Goal: Information Seeking & Learning: Learn about a topic

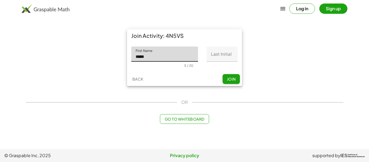
type input "*****"
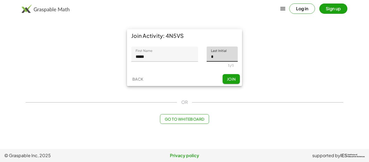
type input "*"
click at [238, 82] on button "Join" at bounding box center [231, 79] width 17 height 10
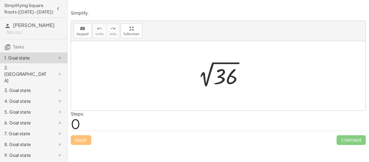
click at [86, 125] on div "Steps: 0" at bounding box center [218, 121] width 295 height 20
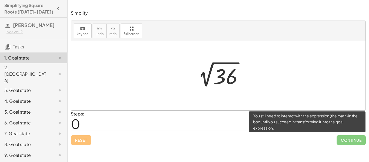
click at [354, 141] on span "Continue" at bounding box center [351, 140] width 29 height 10
click at [352, 139] on span "Continue" at bounding box center [351, 140] width 29 height 10
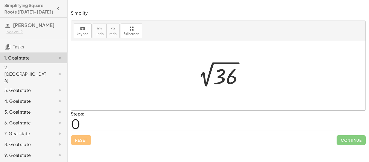
click at [203, 74] on div at bounding box center [220, 75] width 59 height 27
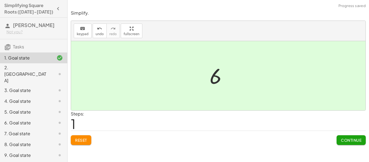
click at [346, 134] on div "Continue" at bounding box center [351, 138] width 29 height 14
click at [346, 140] on span "Continue" at bounding box center [351, 140] width 21 height 5
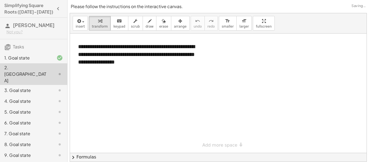
click at [335, 124] on div at bounding box center [218, 93] width 297 height 119
click at [161, 73] on div at bounding box center [218, 93] width 297 height 119
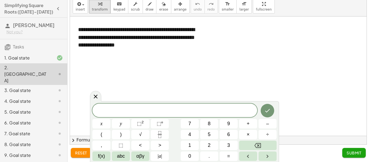
click at [20, 57] on div "1. Goal state" at bounding box center [26, 58] width 44 height 6
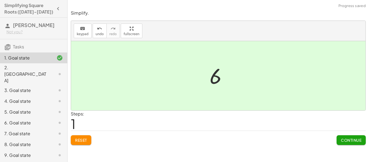
click at [21, 70] on div "2. [GEOGRAPHIC_DATA]" at bounding box center [26, 73] width 44 height 19
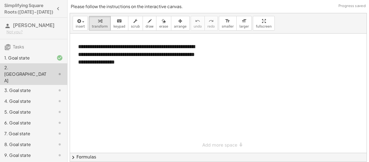
click at [173, 111] on div at bounding box center [218, 93] width 297 height 119
click at [222, 107] on div at bounding box center [218, 93] width 297 height 119
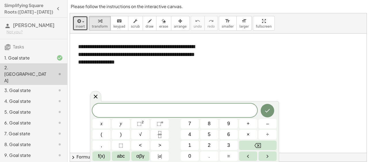
click at [74, 16] on button "insert" at bounding box center [80, 23] width 15 height 15
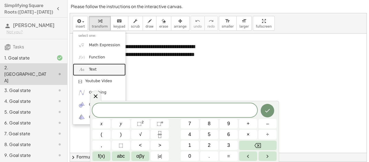
click at [101, 68] on link "Text" at bounding box center [99, 69] width 53 height 12
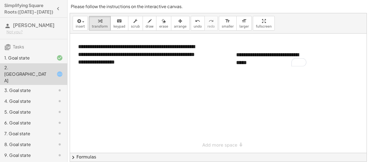
click at [297, 107] on div at bounding box center [218, 93] width 297 height 119
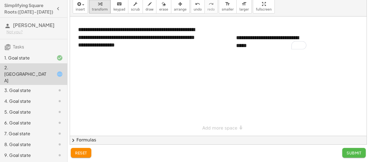
click at [357, 154] on span "Submit" at bounding box center [354, 152] width 15 height 5
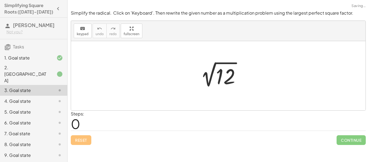
click at [217, 77] on div at bounding box center [220, 75] width 54 height 27
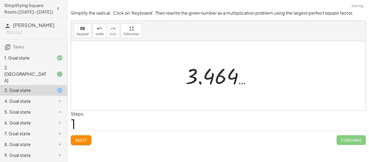
click at [216, 78] on div at bounding box center [220, 75] width 75 height 27
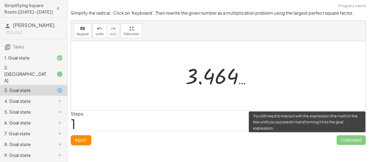
click at [343, 141] on span "Continue" at bounding box center [351, 140] width 29 height 10
click at [349, 141] on span "Continue" at bounding box center [351, 140] width 29 height 10
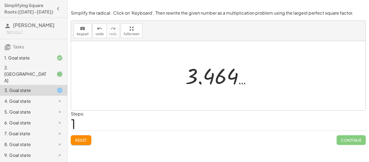
click at [240, 84] on div at bounding box center [220, 75] width 75 height 27
click at [204, 76] on div at bounding box center [220, 75] width 75 height 27
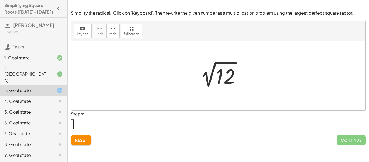
click at [212, 78] on div at bounding box center [220, 75] width 54 height 27
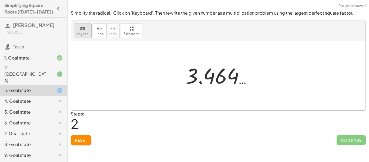
click at [82, 35] on span "keypad" at bounding box center [83, 34] width 12 height 4
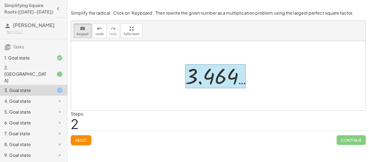
click at [209, 81] on div at bounding box center [215, 76] width 61 height 24
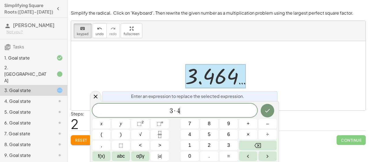
scroll to position [1, 0]
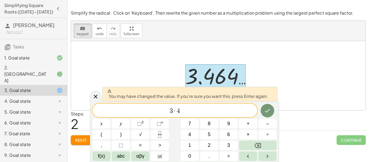
click at [257, 115] on div "3 · 4 ​ x y ⬚ 2 ⬚ n 7 8 9 + – ( ) √ 4 5 6 × ÷ , ⬚ < > 1 2 3 f(x) abc αβγ | a | …" at bounding box center [184, 131] width 184 height 57
click at [270, 112] on icon "Done" at bounding box center [267, 110] width 6 height 6
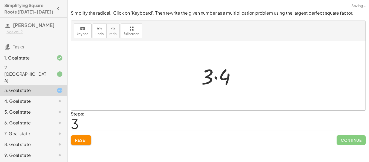
scroll to position [0, 0]
click at [155, 64] on div at bounding box center [218, 75] width 295 height 69
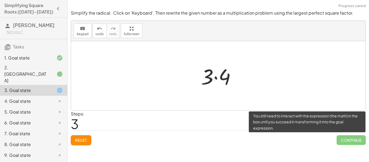
click at [350, 139] on span "Continue" at bounding box center [351, 140] width 29 height 10
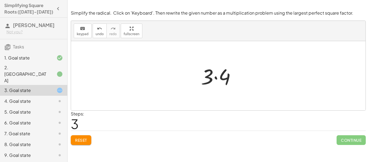
click at [212, 78] on div at bounding box center [220, 76] width 44 height 28
click at [97, 30] on icon "undo" at bounding box center [99, 28] width 5 height 6
click at [223, 71] on div at bounding box center [220, 75] width 54 height 27
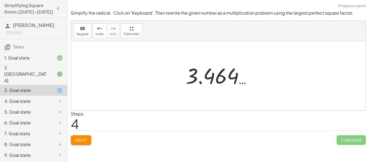
click at [221, 72] on div at bounding box center [220, 75] width 75 height 27
click at [85, 29] on icon "keyboard" at bounding box center [82, 28] width 5 height 6
click at [81, 35] on span "keypad" at bounding box center [83, 34] width 12 height 4
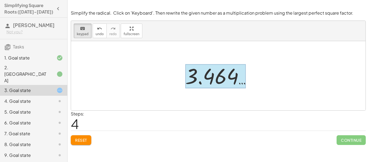
click at [228, 82] on div at bounding box center [215, 76] width 61 height 24
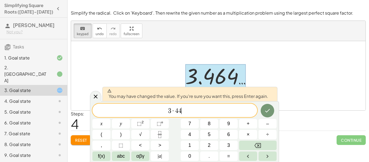
scroll to position [3, 0]
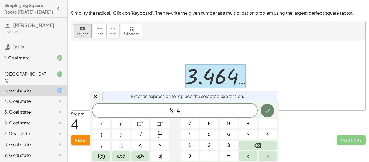
click at [270, 108] on icon "Done" at bounding box center [267, 110] width 6 height 6
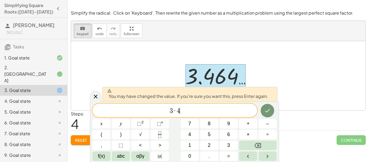
scroll to position [4, 0]
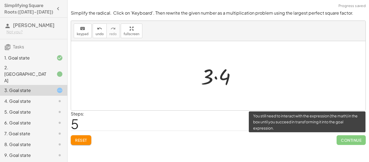
click at [352, 142] on span "Continue" at bounding box center [351, 140] width 29 height 10
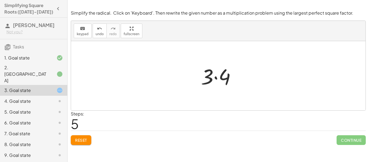
click at [294, 67] on div at bounding box center [218, 75] width 295 height 69
click at [209, 74] on div at bounding box center [220, 76] width 44 height 28
click at [226, 77] on div at bounding box center [220, 76] width 44 height 28
click at [219, 80] on div at bounding box center [220, 75] width 34 height 27
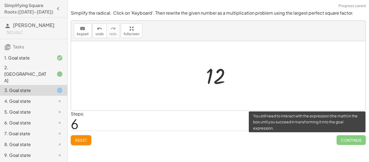
click at [345, 139] on span "Continue" at bounding box center [351, 140] width 29 height 10
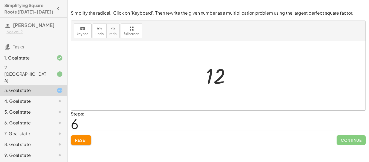
click at [215, 76] on div at bounding box center [220, 75] width 34 height 27
click at [218, 80] on div at bounding box center [220, 75] width 34 height 27
click at [208, 76] on div at bounding box center [220, 75] width 34 height 27
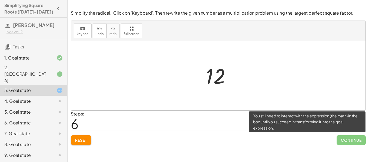
click at [364, 141] on span "Continue" at bounding box center [351, 140] width 29 height 10
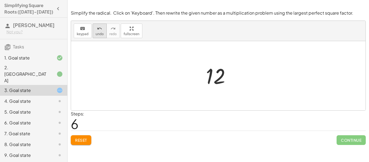
click at [97, 31] on icon "undo" at bounding box center [99, 28] width 5 height 6
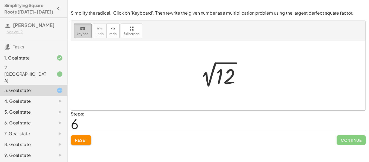
click at [85, 31] on div "keyboard" at bounding box center [83, 28] width 12 height 6
click at [214, 71] on div at bounding box center [220, 75] width 54 height 27
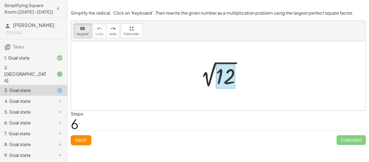
click at [220, 75] on div at bounding box center [225, 77] width 19 height 24
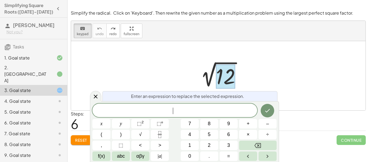
scroll to position [4, 0]
click at [146, 136] on button "√" at bounding box center [140, 134] width 18 height 9
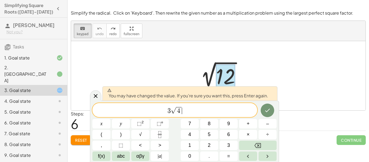
click at [255, 112] on span "3 √ 4 ​" at bounding box center [174, 110] width 165 height 8
click at [266, 112] on icon "Done" at bounding box center [267, 110] width 6 height 6
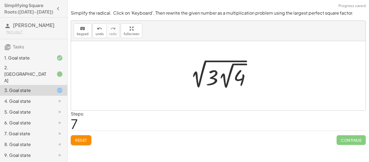
click at [238, 88] on div at bounding box center [220, 76] width 74 height 30
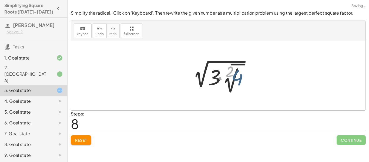
click at [192, 48] on div at bounding box center [218, 75] width 295 height 69
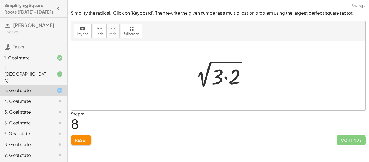
click at [218, 62] on div at bounding box center [220, 76] width 64 height 28
click at [235, 81] on div at bounding box center [220, 76] width 64 height 28
click at [235, 81] on div at bounding box center [220, 75] width 47 height 27
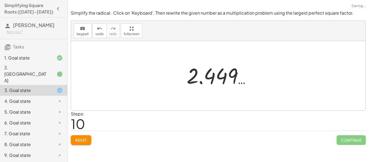
click at [233, 81] on div at bounding box center [220, 75] width 73 height 27
click at [98, 33] on span "undo" at bounding box center [100, 34] width 8 height 4
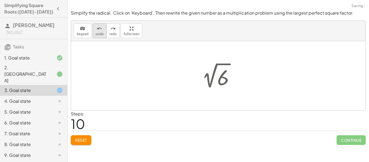
click at [98, 33] on span "undo" at bounding box center [100, 34] width 8 height 4
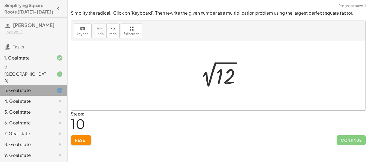
click at [49, 87] on div at bounding box center [55, 90] width 15 height 6
click at [61, 87] on icon at bounding box center [59, 90] width 6 height 6
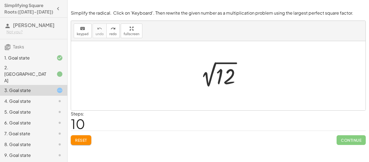
click at [267, 92] on div at bounding box center [218, 75] width 295 height 69
click at [227, 77] on div at bounding box center [220, 75] width 54 height 27
click at [227, 77] on div at bounding box center [222, 74] width 75 height 27
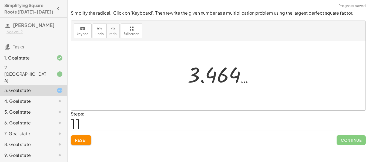
click at [227, 77] on div at bounding box center [222, 74] width 75 height 27
click at [227, 77] on div at bounding box center [220, 75] width 75 height 27
click at [223, 79] on div at bounding box center [220, 75] width 75 height 27
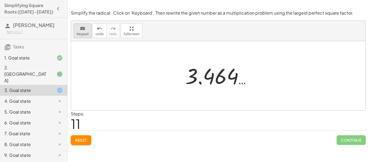
click at [76, 25] on button "keyboard keypad" at bounding box center [83, 31] width 18 height 15
click at [77, 26] on div "keyboard" at bounding box center [83, 28] width 12 height 6
click at [80, 27] on icon "keyboard" at bounding box center [82, 28] width 5 height 6
click at [81, 28] on icon "keyboard" at bounding box center [82, 28] width 5 height 6
click at [206, 78] on div at bounding box center [220, 75] width 75 height 27
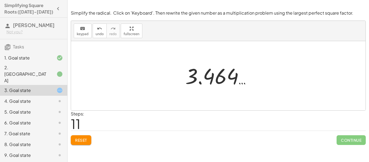
click at [206, 78] on div at bounding box center [220, 75] width 75 height 27
click at [83, 32] on span "keypad" at bounding box center [83, 34] width 12 height 4
click at [183, 67] on div at bounding box center [220, 75] width 75 height 27
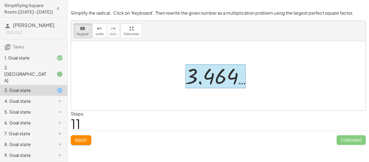
click at [229, 88] on div at bounding box center [215, 76] width 61 height 24
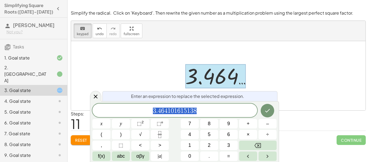
scroll to position [6, 0]
click at [141, 133] on span "√" at bounding box center [140, 134] width 3 height 7
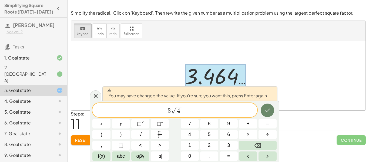
click at [271, 112] on button "Done" at bounding box center [268, 110] width 14 height 14
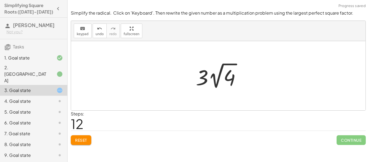
click at [208, 78] on div at bounding box center [220, 76] width 54 height 30
click at [217, 81] on div at bounding box center [220, 76] width 54 height 30
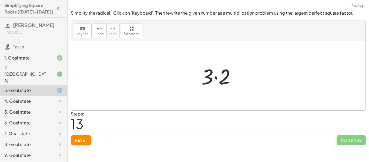
click at [229, 83] on div at bounding box center [220, 76] width 44 height 28
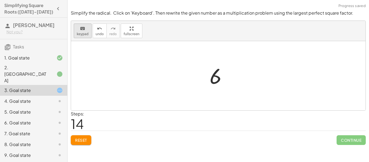
click at [86, 26] on div "keyboard" at bounding box center [83, 28] width 12 height 6
click at [86, 30] on div "keyboard" at bounding box center [83, 28] width 12 height 6
click at [217, 78] on div at bounding box center [220, 75] width 27 height 27
click at [102, 35] on span "undo" at bounding box center [100, 34] width 8 height 4
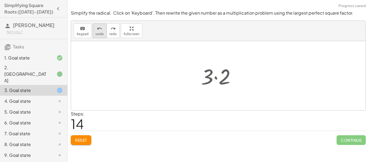
click at [102, 35] on span "undo" at bounding box center [100, 34] width 8 height 4
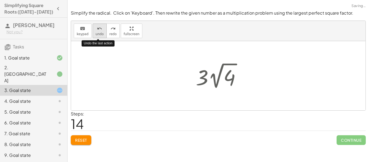
click at [102, 35] on span "undo" at bounding box center [100, 34] width 8 height 4
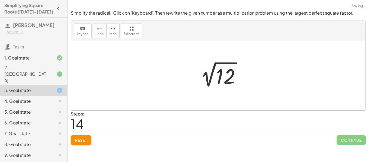
click at [255, 85] on div at bounding box center [218, 75] width 295 height 69
click at [209, 76] on div at bounding box center [220, 75] width 54 height 27
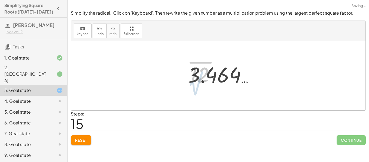
click at [219, 79] on div at bounding box center [222, 74] width 75 height 27
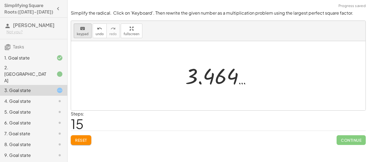
click at [86, 29] on div "keyboard" at bounding box center [83, 28] width 12 height 6
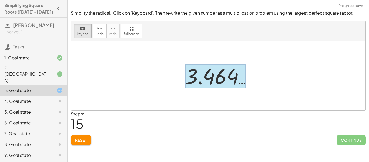
click at [218, 72] on div at bounding box center [215, 76] width 61 height 24
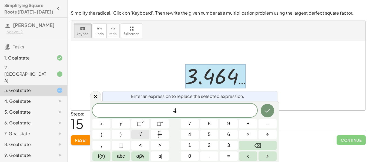
click at [139, 136] on button "√" at bounding box center [140, 134] width 18 height 9
click at [136, 135] on button "√" at bounding box center [140, 134] width 18 height 9
click at [136, 136] on button "√" at bounding box center [140, 134] width 18 height 9
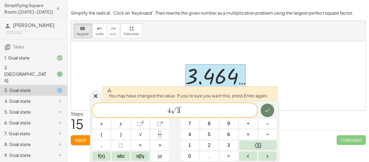
click at [266, 109] on icon "Done" at bounding box center [267, 110] width 6 height 6
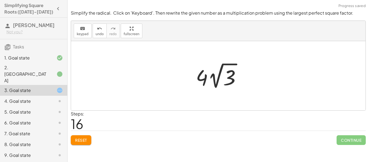
click at [220, 77] on div at bounding box center [220, 76] width 54 height 30
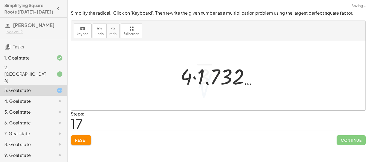
click at [220, 77] on div at bounding box center [221, 76] width 86 height 28
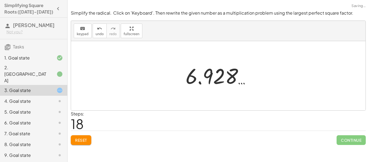
click at [211, 81] on div at bounding box center [220, 75] width 75 height 27
click at [219, 82] on div at bounding box center [220, 75] width 75 height 27
click at [98, 31] on button "undo undo" at bounding box center [100, 31] width 14 height 15
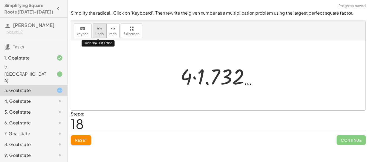
click at [98, 31] on button "undo undo" at bounding box center [100, 31] width 14 height 15
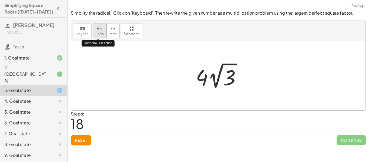
click at [98, 31] on button "undo undo" at bounding box center [100, 31] width 14 height 15
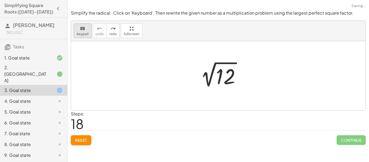
drag, startPoint x: 98, startPoint y: 31, endPoint x: 81, endPoint y: 29, distance: 17.4
click at [81, 29] on div "keyboard keypad undo [PERSON_NAME] redo fullscreen" at bounding box center [218, 31] width 295 height 20
click at [88, 35] on button "keyboard keypad" at bounding box center [83, 31] width 18 height 15
click at [272, 93] on div at bounding box center [218, 75] width 295 height 69
click at [264, 88] on div at bounding box center [218, 75] width 295 height 69
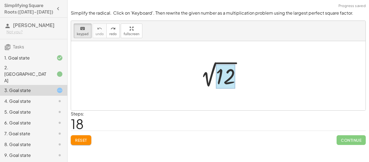
click at [231, 75] on div at bounding box center [225, 77] width 19 height 24
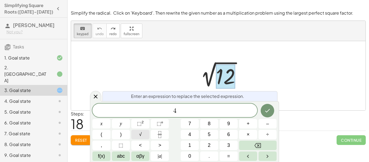
click at [135, 136] on button "√" at bounding box center [140, 134] width 18 height 9
click at [143, 137] on button "√" at bounding box center [140, 134] width 18 height 9
click at [140, 136] on span "√" at bounding box center [140, 134] width 3 height 7
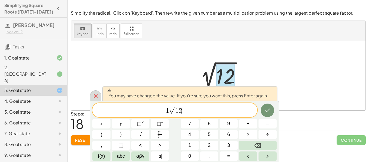
click at [95, 93] on icon at bounding box center [95, 96] width 6 height 6
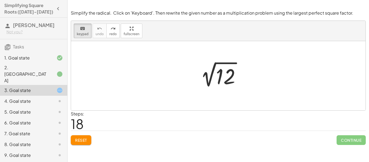
click at [84, 141] on span "Reset" at bounding box center [81, 140] width 12 height 5
click at [243, 88] on div at bounding box center [220, 75] width 54 height 27
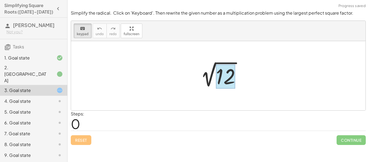
click at [231, 75] on div at bounding box center [225, 77] width 19 height 24
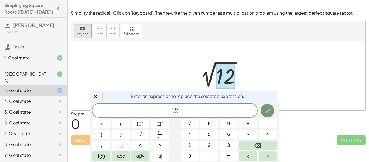
drag, startPoint x: 290, startPoint y: 12, endPoint x: 323, endPoint y: 13, distance: 33.2
click at [323, 13] on p "Simplify the radical. Click on 'Keyboard'. Then rewrite the given number as a m…" at bounding box center [218, 13] width 295 height 6
drag, startPoint x: 349, startPoint y: 13, endPoint x: 289, endPoint y: 8, distance: 59.6
click at [0, 0] on div "Simplify the radical. Click on 'Keyboard'. Then rewrite the given number as a m…" at bounding box center [0, 0] width 0 height 0
copy p "largest perfect square factor"
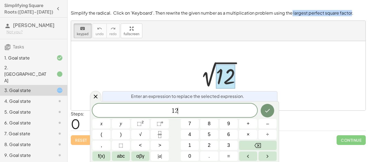
click at [235, 109] on span "1 2 ​" at bounding box center [174, 111] width 165 height 8
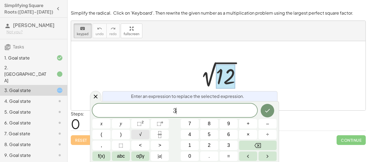
click at [137, 136] on button "√" at bounding box center [140, 134] width 18 height 9
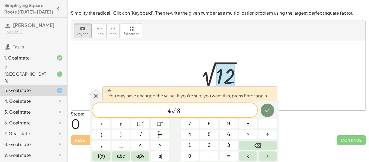
click at [219, 108] on span "4 √ 3 ​" at bounding box center [174, 110] width 165 height 8
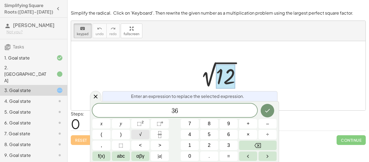
click at [138, 136] on button "√" at bounding box center [140, 134] width 18 height 9
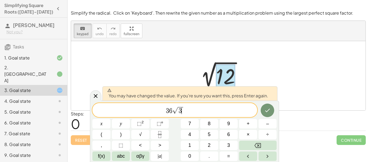
click at [172, 112] on span "3 6 √ 3 ​" at bounding box center [174, 110] width 165 height 8
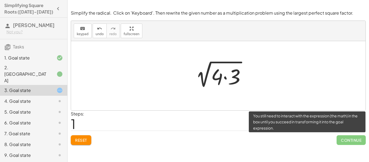
click at [361, 140] on span "Continue" at bounding box center [351, 140] width 29 height 10
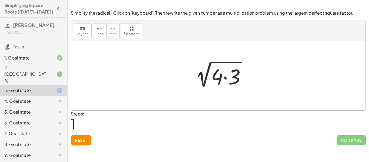
click at [223, 80] on div at bounding box center [220, 76] width 64 height 28
click at [223, 80] on div at bounding box center [220, 75] width 54 height 27
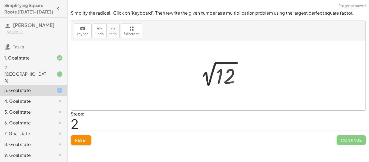
click at [223, 80] on div at bounding box center [220, 75] width 54 height 27
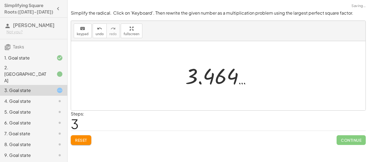
click at [223, 80] on div at bounding box center [220, 75] width 75 height 27
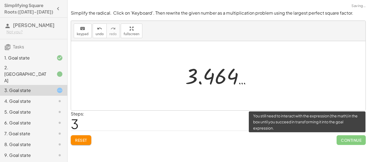
click at [351, 143] on span "Continue" at bounding box center [351, 140] width 29 height 10
click at [350, 143] on span "Continue" at bounding box center [351, 140] width 29 height 10
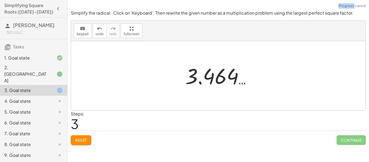
click at [223, 77] on div at bounding box center [220, 75] width 75 height 27
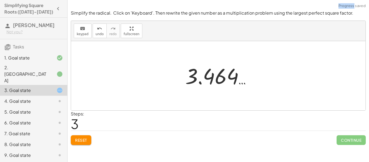
click at [223, 77] on div at bounding box center [220, 75] width 75 height 27
click at [76, 136] on button "Reset" at bounding box center [81, 140] width 21 height 10
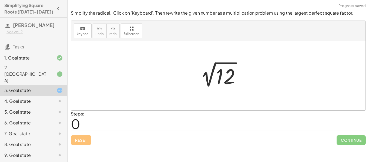
click at [220, 76] on div at bounding box center [220, 75] width 54 height 27
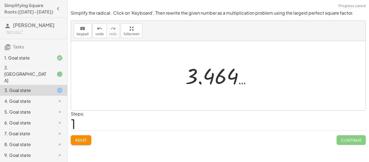
click at [232, 74] on div at bounding box center [220, 75] width 75 height 27
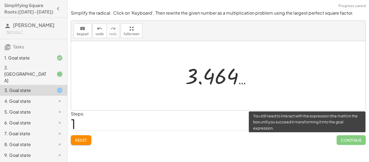
click at [359, 139] on span "Continue" at bounding box center [351, 140] width 29 height 10
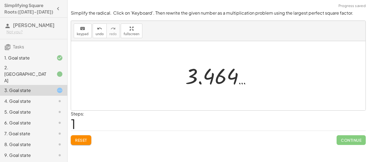
click at [77, 141] on span "Reset" at bounding box center [81, 140] width 12 height 5
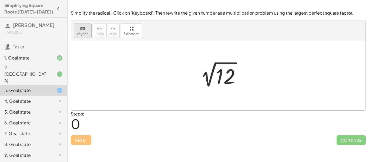
click at [85, 30] on div "keyboard" at bounding box center [83, 28] width 12 height 6
click at [216, 75] on div at bounding box center [225, 77] width 19 height 24
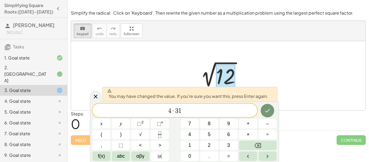
click at [111, 119] on div at bounding box center [101, 123] width 18 height 9
click at [264, 111] on icon "Done" at bounding box center [267, 110] width 6 height 6
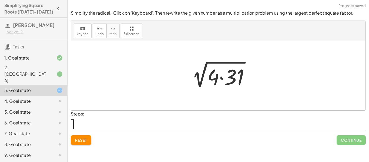
click at [222, 74] on div at bounding box center [221, 76] width 72 height 28
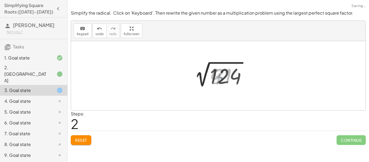
click at [225, 76] on div at bounding box center [220, 75] width 66 height 27
click at [226, 77] on div at bounding box center [223, 74] width 74 height 27
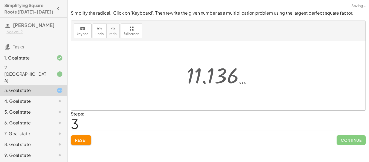
click at [226, 77] on div at bounding box center [221, 75] width 74 height 27
click at [78, 139] on span "Reset" at bounding box center [81, 140] width 12 height 5
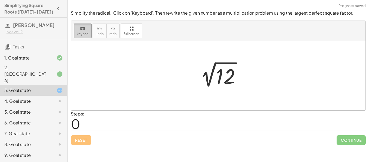
click at [80, 34] on span "keypad" at bounding box center [83, 34] width 12 height 4
click at [214, 63] on div at bounding box center [220, 75] width 54 height 27
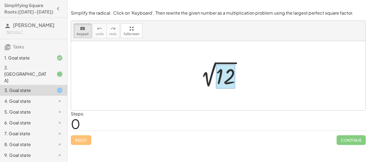
click at [219, 73] on div at bounding box center [225, 77] width 19 height 24
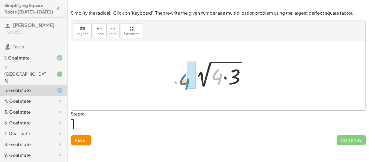
drag, startPoint x: 218, startPoint y: 78, endPoint x: 187, endPoint y: 84, distance: 32.1
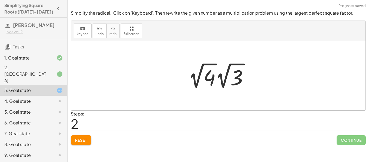
click at [218, 75] on div at bounding box center [220, 76] width 70 height 30
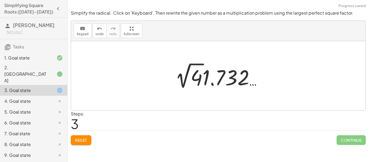
click at [218, 75] on div at bounding box center [220, 76] width 96 height 30
click at [180, 81] on div at bounding box center [220, 76] width 96 height 30
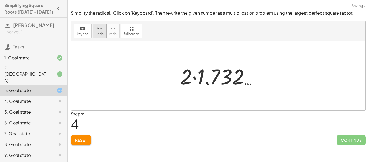
click at [97, 35] on span "undo" at bounding box center [100, 34] width 8 height 4
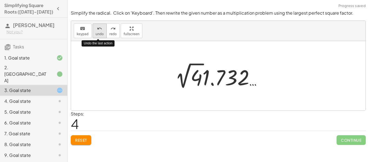
click at [97, 35] on span "undo" at bounding box center [100, 34] width 8 height 4
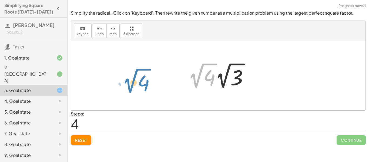
drag, startPoint x: 199, startPoint y: 78, endPoint x: 134, endPoint y: 83, distance: 65.9
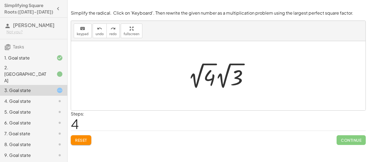
click at [199, 78] on div at bounding box center [220, 76] width 70 height 30
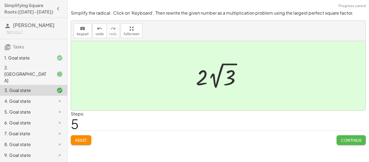
click at [340, 142] on button "Continue" at bounding box center [351, 140] width 29 height 10
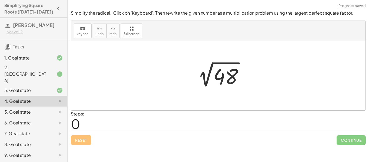
click at [51, 87] on div at bounding box center [55, 90] width 15 height 6
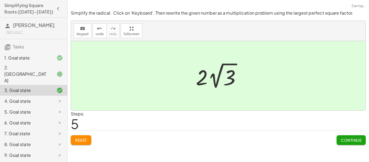
click at [83, 121] on div "Steps: 5" at bounding box center [78, 121] width 14 height 20
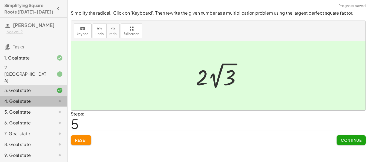
click at [64, 117] on div "4. Goal state" at bounding box center [33, 122] width 67 height 11
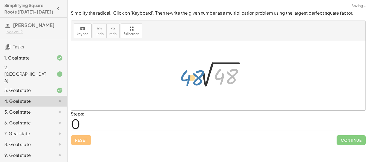
drag, startPoint x: 220, startPoint y: 83, endPoint x: 186, endPoint y: 84, distance: 33.8
click at [186, 84] on div "48 2 √ 48" at bounding box center [218, 76] width 66 height 30
click at [226, 81] on div at bounding box center [220, 75] width 60 height 27
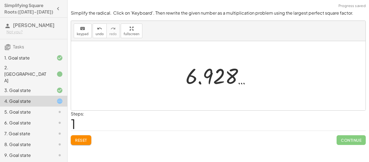
click at [226, 81] on div at bounding box center [220, 75] width 75 height 27
click at [82, 139] on span "Reset" at bounding box center [81, 140] width 12 height 5
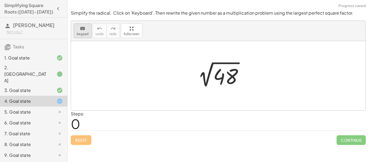
click at [88, 31] on button "keyboard keypad" at bounding box center [83, 31] width 18 height 15
click at [229, 78] on div at bounding box center [220, 75] width 60 height 27
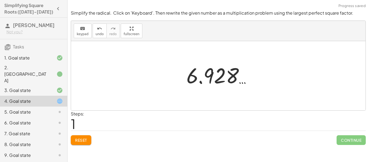
click at [229, 78] on div at bounding box center [221, 75] width 75 height 27
click at [77, 140] on span "Reset" at bounding box center [81, 140] width 12 height 5
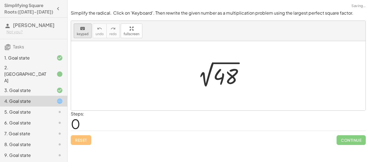
click at [85, 36] on button "keyboard keypad" at bounding box center [83, 31] width 18 height 15
click at [253, 78] on div at bounding box center [218, 75] width 295 height 69
click at [230, 78] on div at bounding box center [225, 77] width 25 height 24
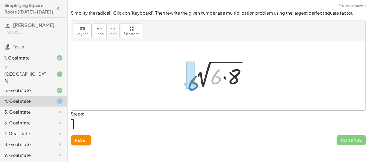
drag, startPoint x: 219, startPoint y: 80, endPoint x: 194, endPoint y: 86, distance: 25.8
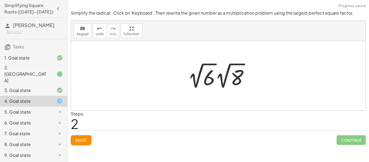
click at [224, 79] on div at bounding box center [220, 76] width 71 height 30
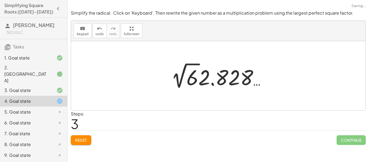
click at [224, 79] on div at bounding box center [220, 76] width 104 height 30
click at [192, 84] on div at bounding box center [220, 76] width 104 height 30
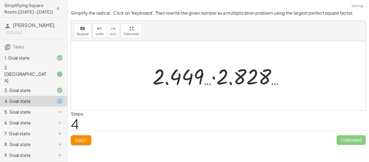
click at [192, 85] on div at bounding box center [220, 76] width 141 height 28
click at [242, 73] on div at bounding box center [220, 76] width 141 height 28
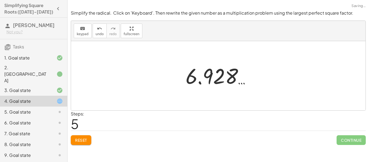
click at [230, 77] on div at bounding box center [220, 75] width 75 height 27
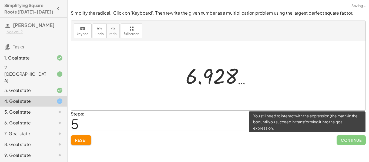
click at [346, 139] on span "Continue" at bounding box center [351, 140] width 29 height 10
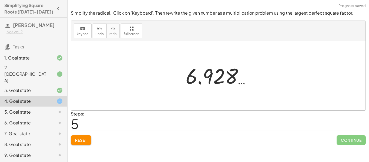
click at [79, 143] on button "Reset" at bounding box center [81, 140] width 21 height 10
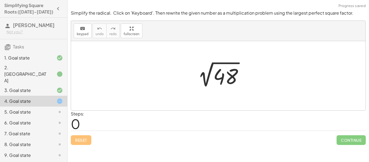
click at [231, 75] on div at bounding box center [220, 75] width 60 height 27
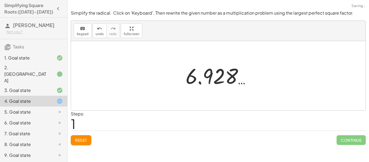
click at [0, 0] on div "Simplify the radical. Click on 'Keyboard'. Then rewrite the given number as a m…" at bounding box center [0, 0] width 0 height 0
click at [87, 141] on span "Reset" at bounding box center [81, 140] width 12 height 5
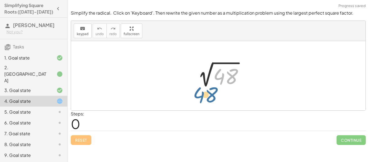
drag, startPoint x: 223, startPoint y: 80, endPoint x: 213, endPoint y: 82, distance: 10.6
click at [213, 82] on div at bounding box center [220, 75] width 60 height 27
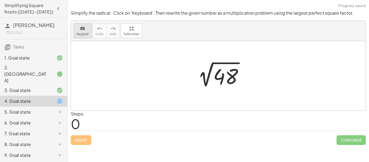
click at [83, 35] on span "keypad" at bounding box center [83, 34] width 12 height 4
drag, startPoint x: 218, startPoint y: 77, endPoint x: 206, endPoint y: 81, distance: 13.3
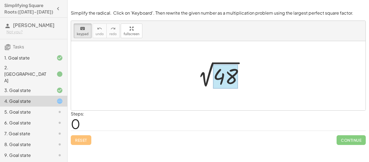
click at [229, 81] on div at bounding box center [225, 77] width 25 height 24
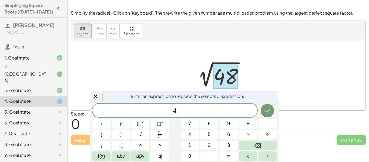
click at [262, 85] on div at bounding box center [218, 75] width 295 height 69
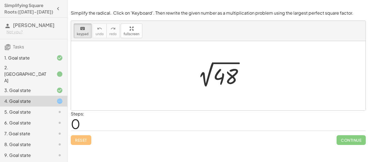
drag, startPoint x: 216, startPoint y: 82, endPoint x: 203, endPoint y: 85, distance: 13.6
click at [203, 79] on div at bounding box center [220, 75] width 60 height 27
click at [227, 78] on div at bounding box center [225, 77] width 25 height 24
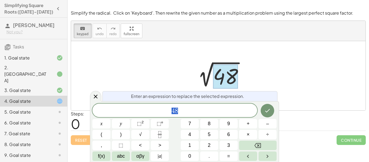
click at [227, 78] on div at bounding box center [225, 77] width 25 height 24
click at [223, 109] on span "4 8" at bounding box center [174, 111] width 165 height 8
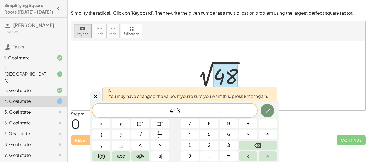
scroll to position [1, 0]
click at [189, 111] on span "4 · 8 ​" at bounding box center [174, 111] width 165 height 8
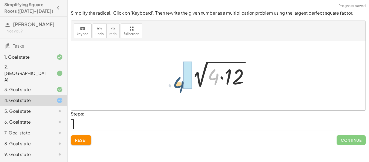
drag, startPoint x: 216, startPoint y: 77, endPoint x: 177, endPoint y: 82, distance: 38.9
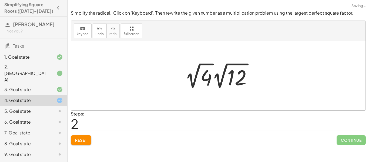
click at [237, 79] on div at bounding box center [220, 76] width 77 height 30
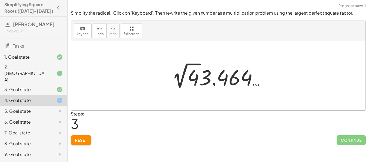
click at [237, 79] on div at bounding box center [220, 76] width 103 height 30
click at [199, 79] on div at bounding box center [220, 76] width 103 height 30
click at [180, 78] on div at bounding box center [220, 76] width 103 height 30
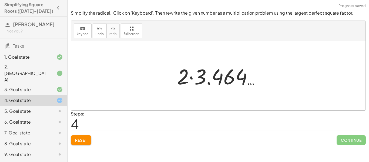
click at [189, 78] on div at bounding box center [220, 76] width 92 height 28
click at [252, 82] on div at bounding box center [220, 76] width 92 height 28
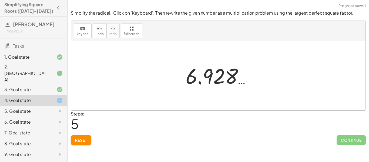
click at [229, 73] on div at bounding box center [220, 75] width 75 height 27
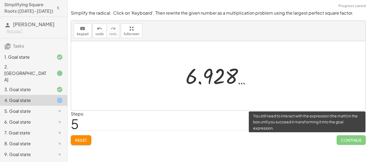
click at [350, 139] on span "Continue" at bounding box center [351, 140] width 29 height 10
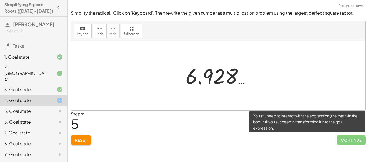
click at [350, 139] on span "Continue" at bounding box center [351, 140] width 29 height 10
click at [353, 140] on span "Continue" at bounding box center [351, 140] width 29 height 10
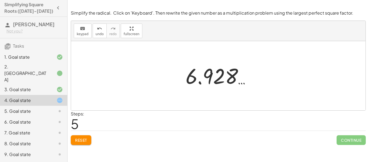
click at [224, 74] on div at bounding box center [220, 75] width 75 height 27
click at [101, 27] on icon "undo" at bounding box center [99, 28] width 5 height 6
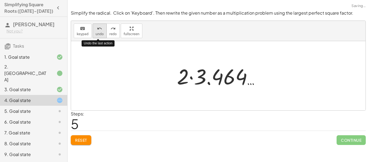
click at [101, 27] on icon "undo" at bounding box center [99, 28] width 5 height 6
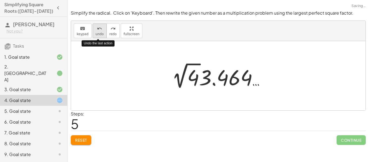
click at [101, 27] on icon "undo" at bounding box center [99, 28] width 5 height 6
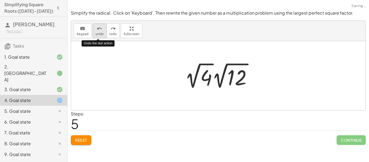
click at [101, 27] on icon "undo" at bounding box center [99, 28] width 5 height 6
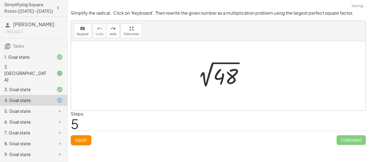
click at [227, 75] on div at bounding box center [220, 75] width 60 height 27
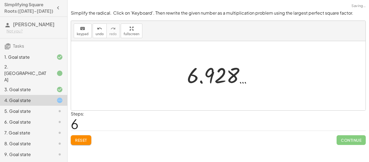
click at [227, 75] on div at bounding box center [221, 75] width 75 height 27
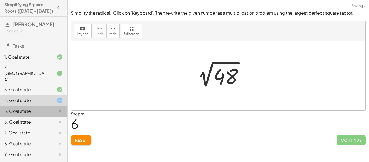
click at [12, 108] on div "5. Goal state" at bounding box center [26, 111] width 44 height 6
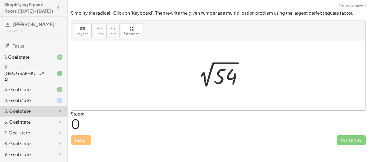
click at [261, 94] on div at bounding box center [218, 75] width 295 height 69
click at [240, 82] on div at bounding box center [220, 75] width 58 height 27
click at [83, 28] on icon "keyboard" at bounding box center [82, 28] width 5 height 6
click at [85, 33] on span "keypad" at bounding box center [83, 34] width 12 height 4
click at [224, 79] on div at bounding box center [220, 75] width 58 height 27
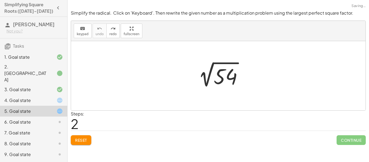
click at [83, 141] on span "Reset" at bounding box center [81, 140] width 12 height 5
click at [83, 31] on button "keyboard keypad" at bounding box center [83, 31] width 18 height 15
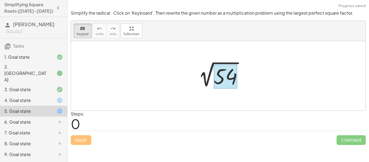
click at [224, 71] on div at bounding box center [226, 77] width 24 height 24
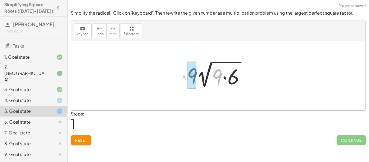
drag, startPoint x: 221, startPoint y: 76, endPoint x: 195, endPoint y: 75, distance: 25.7
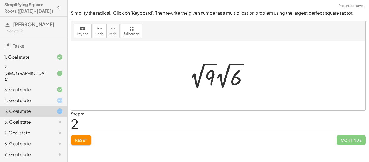
click at [235, 80] on div at bounding box center [220, 76] width 68 height 30
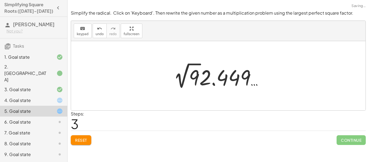
click at [235, 80] on div at bounding box center [220, 76] width 99 height 30
click at [203, 80] on div at bounding box center [220, 76] width 99 height 30
click at [183, 77] on div at bounding box center [220, 76] width 99 height 30
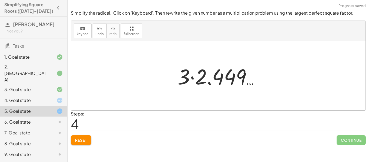
click at [190, 80] on div at bounding box center [220, 76] width 91 height 28
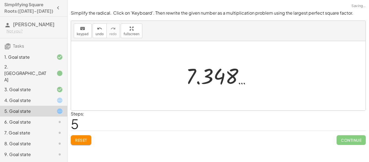
click at [206, 76] on div at bounding box center [220, 75] width 74 height 27
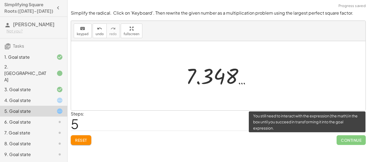
click at [347, 141] on span "Continue" at bounding box center [351, 140] width 29 height 10
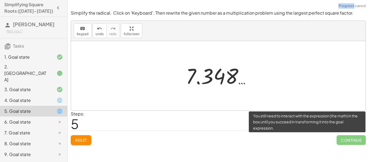
click at [347, 141] on span "Continue" at bounding box center [351, 140] width 29 height 10
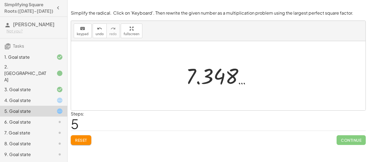
click at [59, 108] on icon at bounding box center [59, 111] width 6 height 6
click at [198, 58] on div at bounding box center [218, 75] width 295 height 69
click at [210, 83] on div at bounding box center [220, 75] width 74 height 27
click at [207, 80] on div at bounding box center [220, 75] width 74 height 27
click at [75, 137] on button "Reset" at bounding box center [81, 140] width 21 height 10
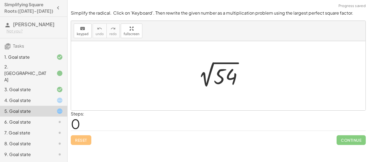
click at [217, 74] on div at bounding box center [220, 75] width 58 height 27
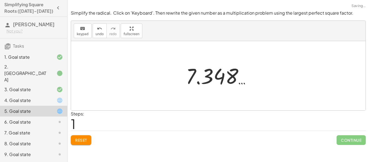
click at [72, 139] on button "Reset" at bounding box center [81, 140] width 21 height 10
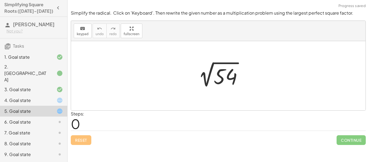
click at [215, 78] on div at bounding box center [220, 75] width 58 height 27
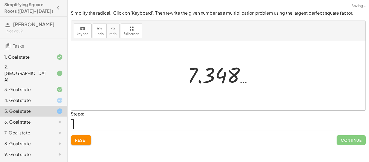
click at [72, 141] on button "Reset" at bounding box center [81, 140] width 21 height 10
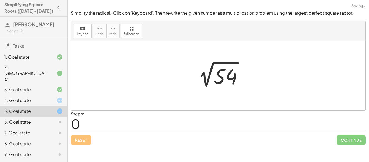
click at [206, 61] on div "2 √ 54" at bounding box center [218, 76] width 65 height 30
click at [87, 26] on div "keyboard" at bounding box center [83, 28] width 12 height 6
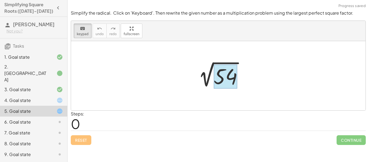
click at [227, 75] on div at bounding box center [226, 77] width 24 height 24
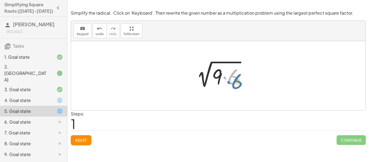
drag, startPoint x: 230, startPoint y: 80, endPoint x: 234, endPoint y: 81, distance: 4.0
click at [234, 81] on div at bounding box center [220, 76] width 62 height 28
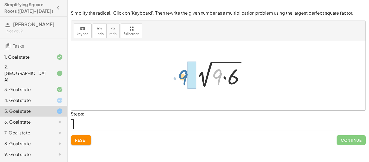
drag, startPoint x: 220, startPoint y: 75, endPoint x: 186, endPoint y: 76, distance: 34.6
click at [186, 76] on div "2 √ 54 · 9 2 √ ( · 9 · 6 )" at bounding box center [218, 76] width 69 height 31
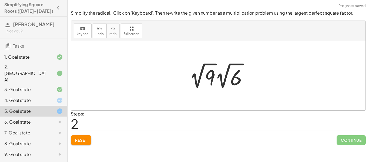
click at [202, 79] on div at bounding box center [220, 76] width 68 height 30
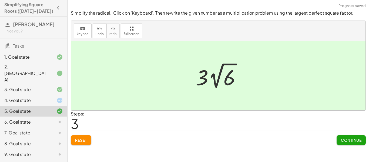
click at [352, 142] on span "Continue" at bounding box center [351, 140] width 21 height 5
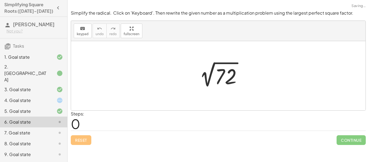
click at [34, 97] on div "4. Goal state" at bounding box center [26, 100] width 44 height 6
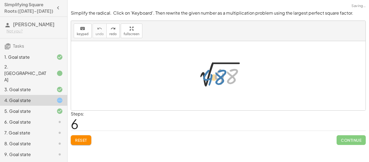
drag, startPoint x: 219, startPoint y: 78, endPoint x: 212, endPoint y: 80, distance: 7.8
click at [212, 80] on div at bounding box center [220, 75] width 60 height 27
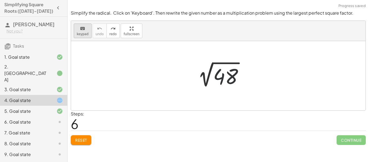
click at [82, 32] on span "keypad" at bounding box center [83, 34] width 12 height 4
drag, startPoint x: 220, startPoint y: 78, endPoint x: 220, endPoint y: 82, distance: 4.1
click at [220, 82] on div at bounding box center [225, 77] width 25 height 24
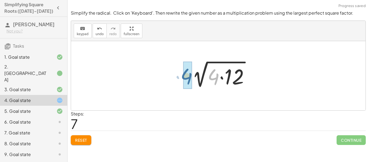
drag, startPoint x: 213, startPoint y: 73, endPoint x: 186, endPoint y: 73, distance: 27.6
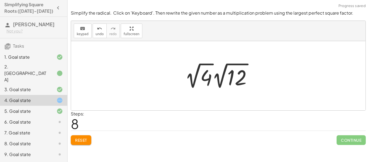
click at [206, 80] on div at bounding box center [220, 76] width 77 height 30
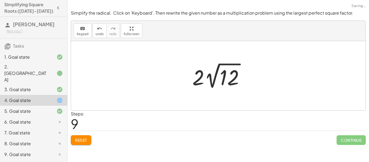
click at [216, 89] on div at bounding box center [220, 76] width 61 height 30
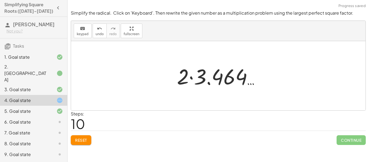
click at [208, 77] on div at bounding box center [220, 76] width 92 height 28
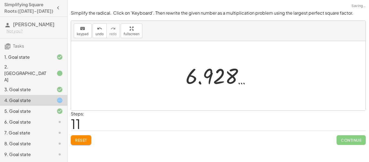
click at [81, 138] on span "Reset" at bounding box center [81, 140] width 12 height 5
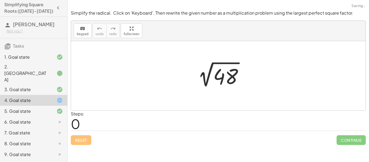
click at [225, 77] on div at bounding box center [220, 75] width 60 height 27
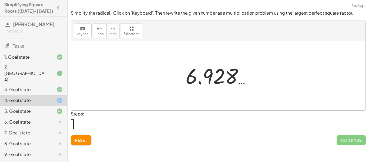
click at [85, 138] on span "Reset" at bounding box center [81, 140] width 12 height 5
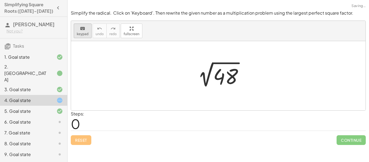
click at [85, 28] on div "keyboard" at bounding box center [83, 28] width 12 height 6
click at [223, 74] on div at bounding box center [225, 77] width 25 height 24
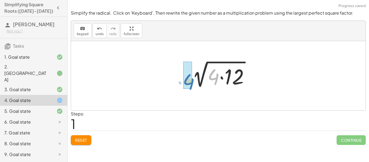
drag, startPoint x: 213, startPoint y: 75, endPoint x: 188, endPoint y: 79, distance: 25.5
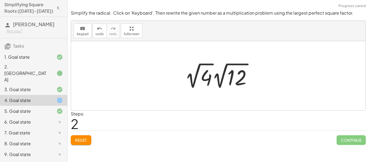
click at [192, 79] on div at bounding box center [220, 76] width 77 height 30
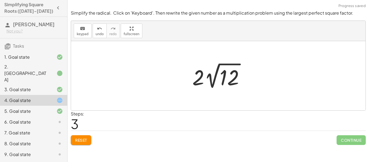
click at [86, 136] on button "Reset" at bounding box center [81, 140] width 21 height 10
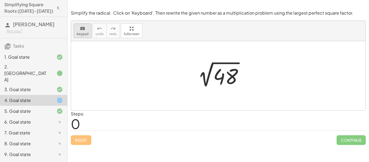
click at [78, 29] on div "keyboard" at bounding box center [83, 28] width 12 height 6
click at [222, 79] on div at bounding box center [225, 77] width 25 height 24
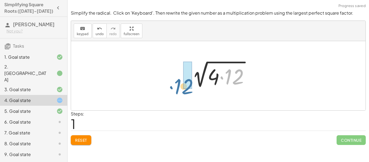
drag, startPoint x: 229, startPoint y: 79, endPoint x: 172, endPoint y: 87, distance: 57.4
click at [172, 87] on div "2 √ 48 · 12 2 √ ( · 4 · 12 )" at bounding box center [218, 75] width 295 height 69
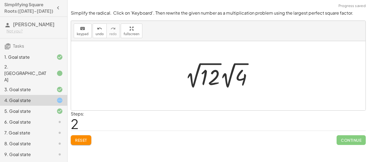
click at [206, 79] on div at bounding box center [220, 76] width 77 height 30
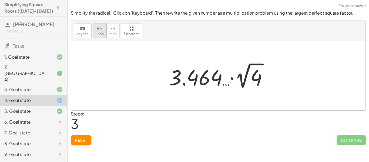
click at [102, 29] on button "undo undo" at bounding box center [100, 31] width 14 height 15
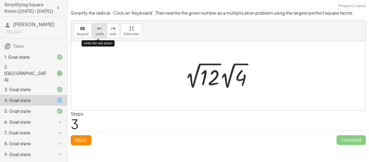
click at [102, 29] on button "undo undo" at bounding box center [100, 31] width 14 height 15
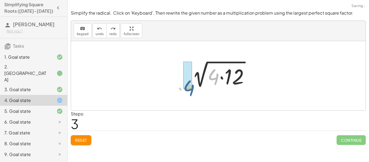
drag, startPoint x: 210, startPoint y: 77, endPoint x: 180, endPoint y: 88, distance: 31.2
click at [180, 88] on div "2 √ 48 · 4 2 √ ( · 4 · 12 )" at bounding box center [218, 76] width 78 height 31
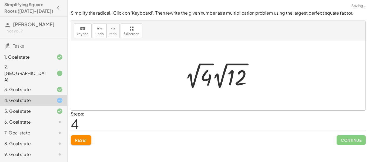
click at [316, 138] on div "Reset Continue" at bounding box center [218, 138] width 295 height 14
click at [207, 76] on div at bounding box center [220, 76] width 77 height 30
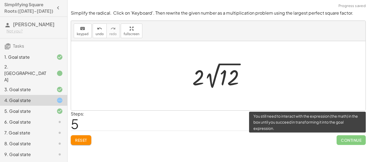
click at [352, 141] on span "Continue" at bounding box center [351, 140] width 29 height 10
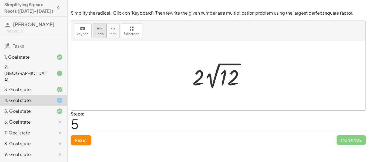
click at [93, 32] on button "undo undo" at bounding box center [100, 31] width 14 height 15
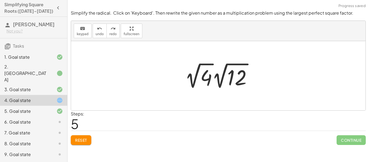
click at [85, 139] on span "Reset" at bounding box center [81, 140] width 12 height 5
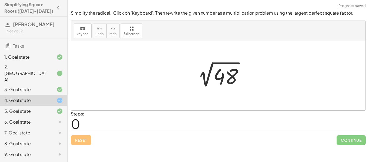
click at [232, 76] on div at bounding box center [220, 75] width 60 height 27
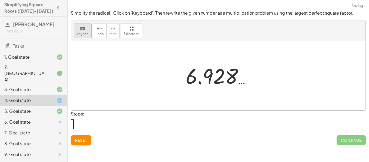
click at [82, 28] on icon "keyboard" at bounding box center [82, 28] width 5 height 6
click at [83, 138] on span "Reset" at bounding box center [81, 140] width 12 height 5
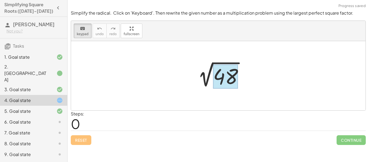
click at [222, 71] on div at bounding box center [225, 77] width 25 height 24
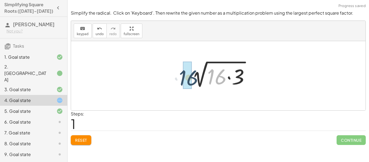
drag, startPoint x: 221, startPoint y: 77, endPoint x: 191, endPoint y: 78, distance: 30.0
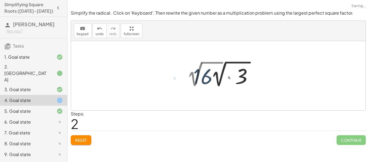
click at [195, 79] on div at bounding box center [222, 74] width 77 height 30
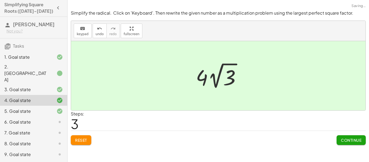
click at [361, 142] on span "Continue" at bounding box center [351, 140] width 21 height 5
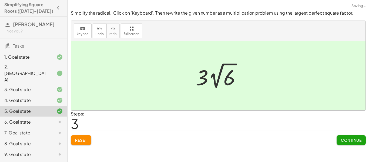
click at [38, 108] on div "5. Goal state" at bounding box center [26, 111] width 44 height 6
click at [37, 97] on div "4. Goal state" at bounding box center [26, 100] width 44 height 6
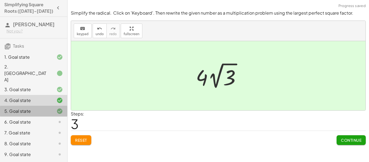
click at [38, 108] on div "5. Goal state" at bounding box center [26, 111] width 44 height 6
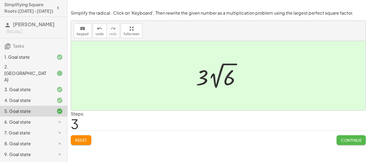
click at [357, 138] on span "Continue" at bounding box center [351, 140] width 21 height 5
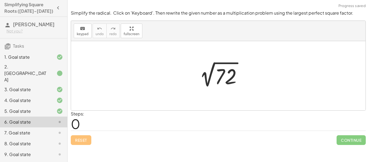
click at [221, 82] on div at bounding box center [220, 75] width 57 height 27
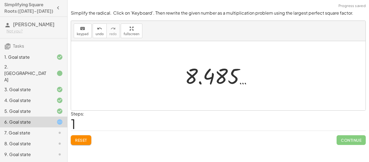
click at [80, 136] on button "Reset" at bounding box center [81, 140] width 21 height 10
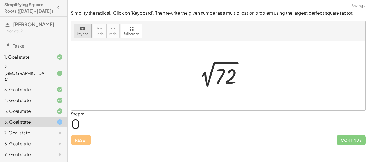
click at [80, 30] on icon "keyboard" at bounding box center [82, 28] width 5 height 6
click at [222, 79] on div at bounding box center [226, 77] width 22 height 24
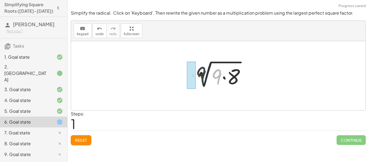
drag, startPoint x: 219, startPoint y: 77, endPoint x: 195, endPoint y: 74, distance: 24.7
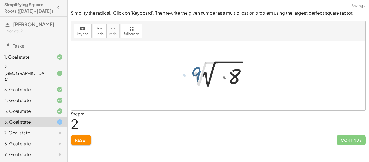
click at [199, 77] on div at bounding box center [222, 74] width 69 height 30
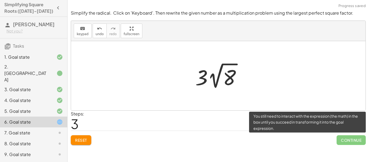
click at [357, 138] on span "Continue" at bounding box center [351, 140] width 29 height 10
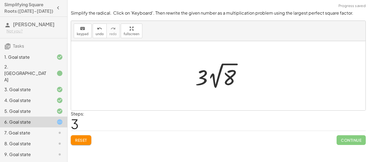
click at [202, 74] on div at bounding box center [220, 76] width 55 height 30
click at [78, 30] on div "keyboard" at bounding box center [83, 28] width 12 height 6
click at [88, 141] on button "Reset" at bounding box center [81, 140] width 21 height 10
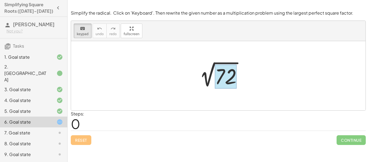
click at [224, 72] on div at bounding box center [226, 77] width 22 height 24
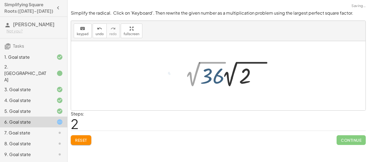
drag, startPoint x: 222, startPoint y: 76, endPoint x: 217, endPoint y: 76, distance: 5.7
click at [217, 76] on div at bounding box center [223, 74] width 82 height 30
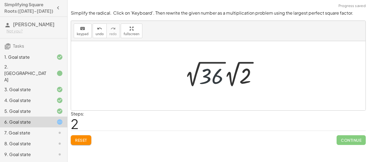
click at [216, 76] on div at bounding box center [223, 74] width 82 height 30
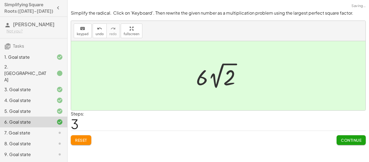
click at [339, 131] on div "Continue" at bounding box center [351, 138] width 29 height 14
click at [341, 138] on span "Continue" at bounding box center [351, 140] width 21 height 5
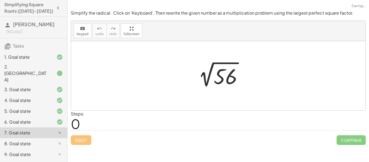
click at [230, 75] on div at bounding box center [220, 75] width 58 height 27
click at [85, 139] on span "Reset" at bounding box center [81, 140] width 12 height 5
click at [85, 31] on div "keyboard" at bounding box center [83, 28] width 12 height 6
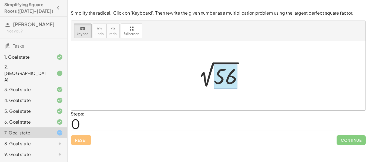
click at [226, 72] on div at bounding box center [226, 77] width 24 height 24
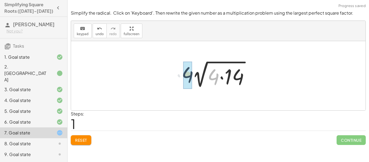
drag, startPoint x: 217, startPoint y: 74, endPoint x: 178, endPoint y: 72, distance: 38.7
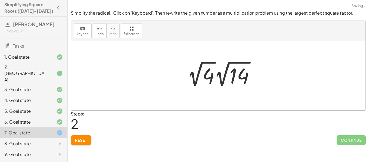
click at [208, 79] on div at bounding box center [222, 74] width 77 height 30
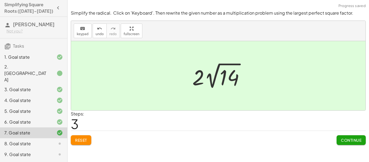
click at [349, 140] on span "Continue" at bounding box center [351, 140] width 21 height 5
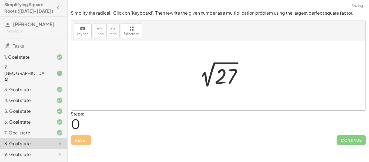
click at [216, 80] on div at bounding box center [220, 75] width 57 height 27
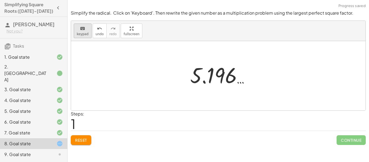
click at [86, 34] on span "keypad" at bounding box center [83, 34] width 12 height 4
click at [82, 136] on button "Reset" at bounding box center [81, 140] width 21 height 10
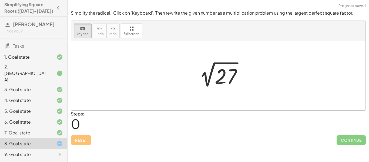
click at [212, 76] on div at bounding box center [220, 75] width 57 height 27
click at [225, 79] on div at bounding box center [226, 77] width 22 height 24
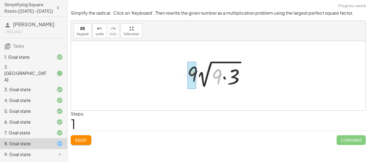
drag, startPoint x: 217, startPoint y: 80, endPoint x: 190, endPoint y: 77, distance: 27.5
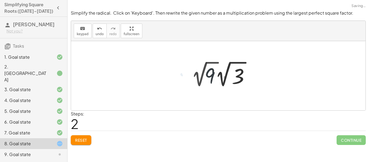
click at [204, 80] on div at bounding box center [223, 74] width 68 height 30
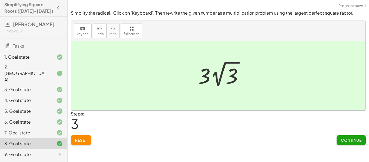
click at [353, 142] on span "Continue" at bounding box center [351, 140] width 21 height 5
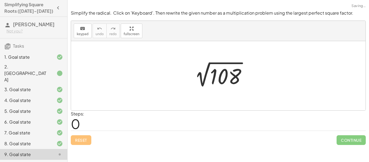
click at [15, 162] on div "10. Goal state" at bounding box center [26, 165] width 44 height 6
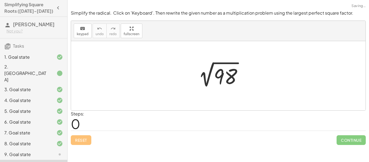
click at [15, 149] on div "9. Goal state" at bounding box center [33, 154] width 67 height 11
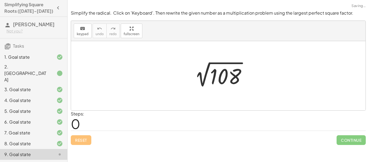
click at [232, 78] on div at bounding box center [220, 75] width 66 height 27
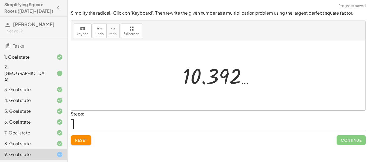
click at [87, 145] on button "Reset" at bounding box center [81, 140] width 21 height 10
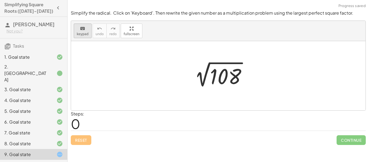
click at [84, 25] on div "keyboard" at bounding box center [83, 28] width 12 height 6
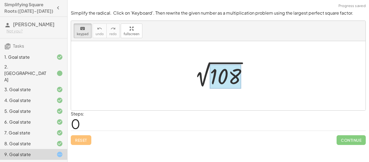
click at [232, 75] on div at bounding box center [225, 77] width 31 height 24
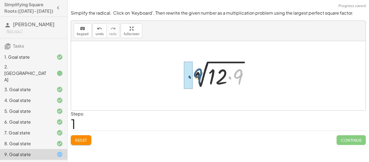
drag, startPoint x: 241, startPoint y: 76, endPoint x: 195, endPoint y: 75, distance: 45.9
click at [195, 75] on div at bounding box center [220, 76] width 70 height 28
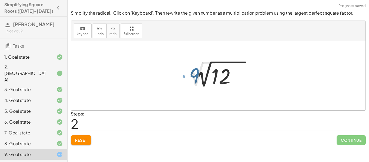
click at [195, 75] on div at bounding box center [222, 74] width 75 height 30
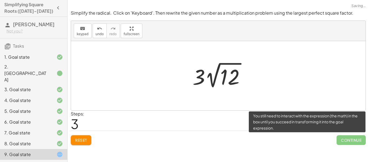
click at [363, 142] on span "Continue" at bounding box center [351, 140] width 29 height 10
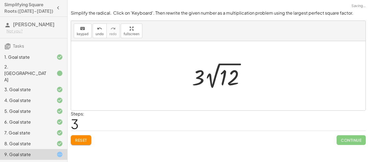
click at [202, 77] on div at bounding box center [220, 76] width 62 height 30
click at [234, 79] on div at bounding box center [220, 76] width 62 height 30
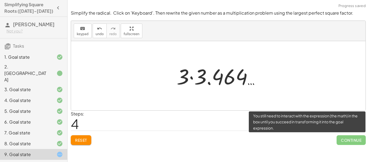
click at [358, 139] on span "Continue" at bounding box center [351, 140] width 29 height 10
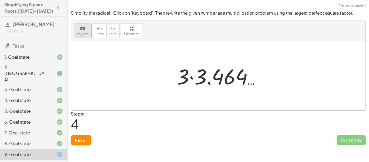
click at [80, 30] on icon "keyboard" at bounding box center [82, 28] width 5 height 6
click at [0, 0] on div "Simplify the radical. Click on 'Keyboard'. Then rewrite the given number as a m…" at bounding box center [0, 0] width 0 height 0
click at [82, 142] on span "Reset" at bounding box center [81, 140] width 12 height 5
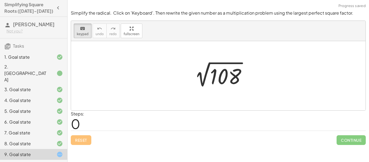
click at [82, 142] on div "Reset Continue" at bounding box center [218, 138] width 295 height 14
click at [80, 29] on icon "keyboard" at bounding box center [82, 28] width 5 height 6
click at [219, 72] on div at bounding box center [220, 75] width 66 height 27
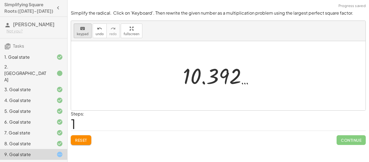
click at [80, 30] on icon "keyboard" at bounding box center [82, 28] width 5 height 6
click at [88, 137] on button "Reset" at bounding box center [81, 140] width 21 height 10
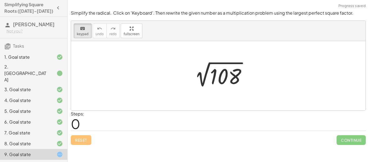
click at [88, 135] on div "Reset Continue" at bounding box center [218, 138] width 295 height 14
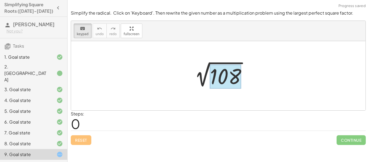
click at [216, 79] on div at bounding box center [225, 77] width 31 height 24
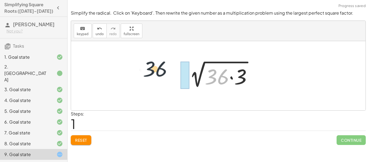
drag, startPoint x: 223, startPoint y: 76, endPoint x: 160, endPoint y: 68, distance: 63.7
click at [160, 68] on div "2 √ 108 · 36 2 √ ( · 36 · 3 )" at bounding box center [218, 75] width 295 height 69
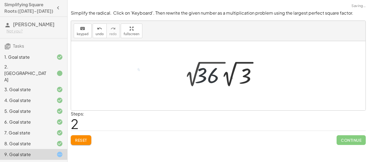
click at [208, 79] on div at bounding box center [223, 74] width 82 height 30
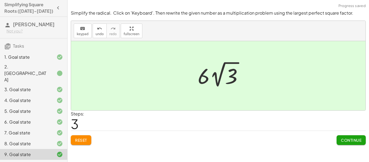
click at [346, 143] on button "Continue" at bounding box center [351, 140] width 29 height 10
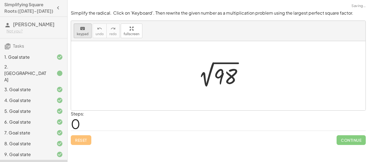
click at [90, 28] on button "keyboard keypad" at bounding box center [83, 31] width 18 height 15
click at [214, 79] on div at bounding box center [226, 77] width 24 height 24
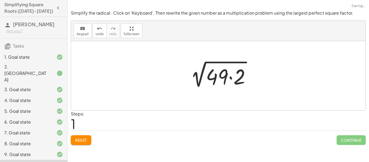
click at [220, 81] on div at bounding box center [220, 76] width 74 height 28
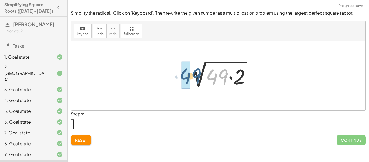
drag, startPoint x: 220, startPoint y: 81, endPoint x: 191, endPoint y: 80, distance: 28.9
click at [191, 80] on div at bounding box center [220, 76] width 74 height 28
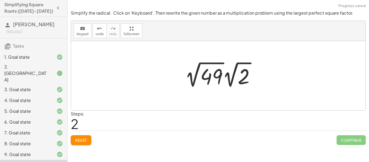
click at [207, 79] on div at bounding box center [222, 75] width 80 height 30
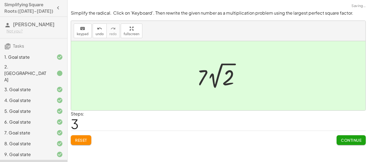
click at [356, 138] on span "Continue" at bounding box center [351, 140] width 21 height 5
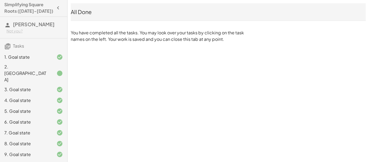
scroll to position [0, 0]
